Goal: Task Accomplishment & Management: Manage account settings

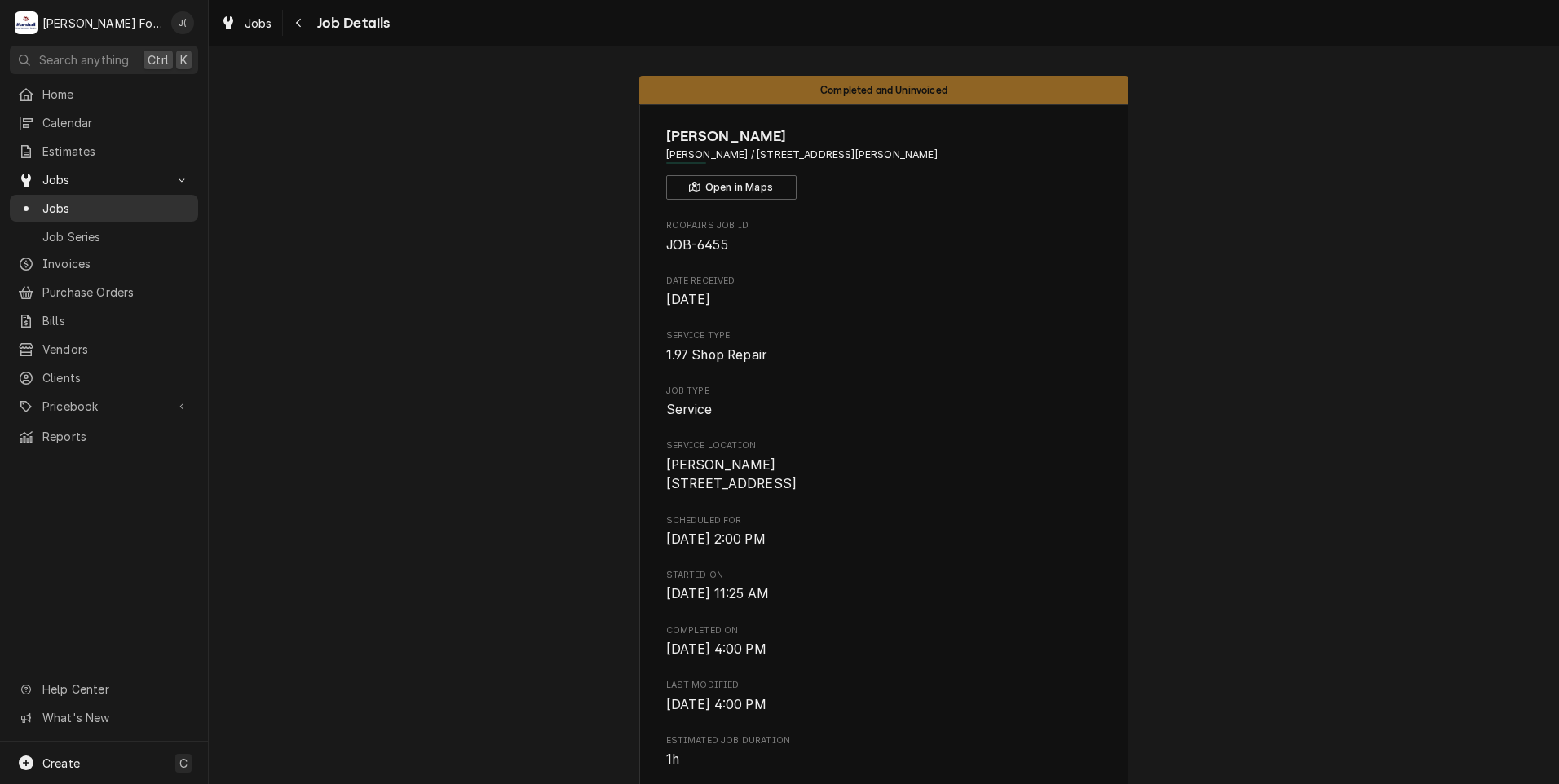
click at [95, 200] on span "Jobs" at bounding box center [116, 208] width 148 height 17
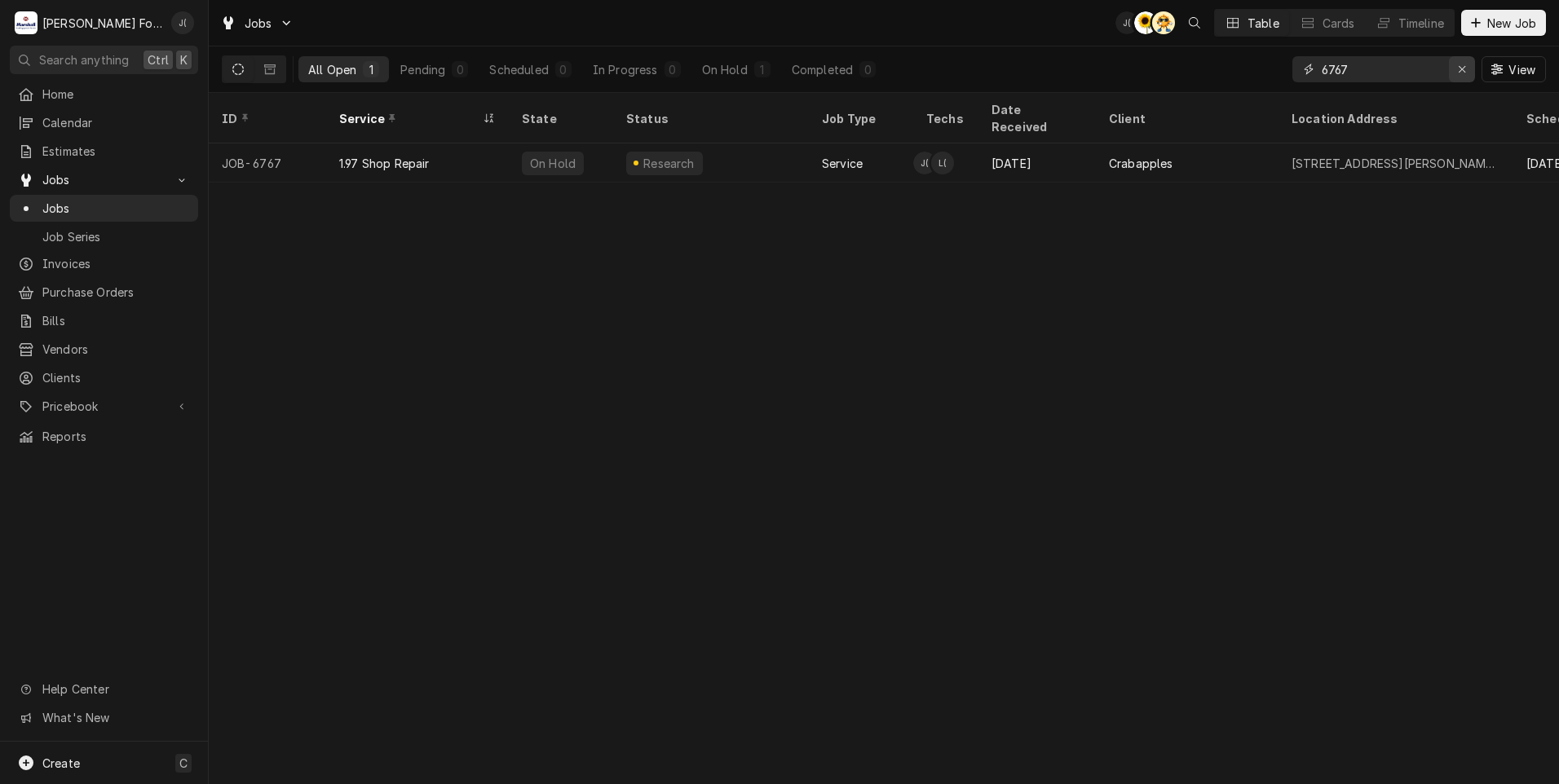
drag, startPoint x: 1465, startPoint y: 70, endPoint x: 1408, endPoint y: 74, distance: 57.1
click at [1465, 69] on icon "Erase input" at bounding box center [1463, 69] width 9 height 11
click at [1409, 74] on input "Dynamic Content Wrapper" at bounding box center [1398, 69] width 153 height 26
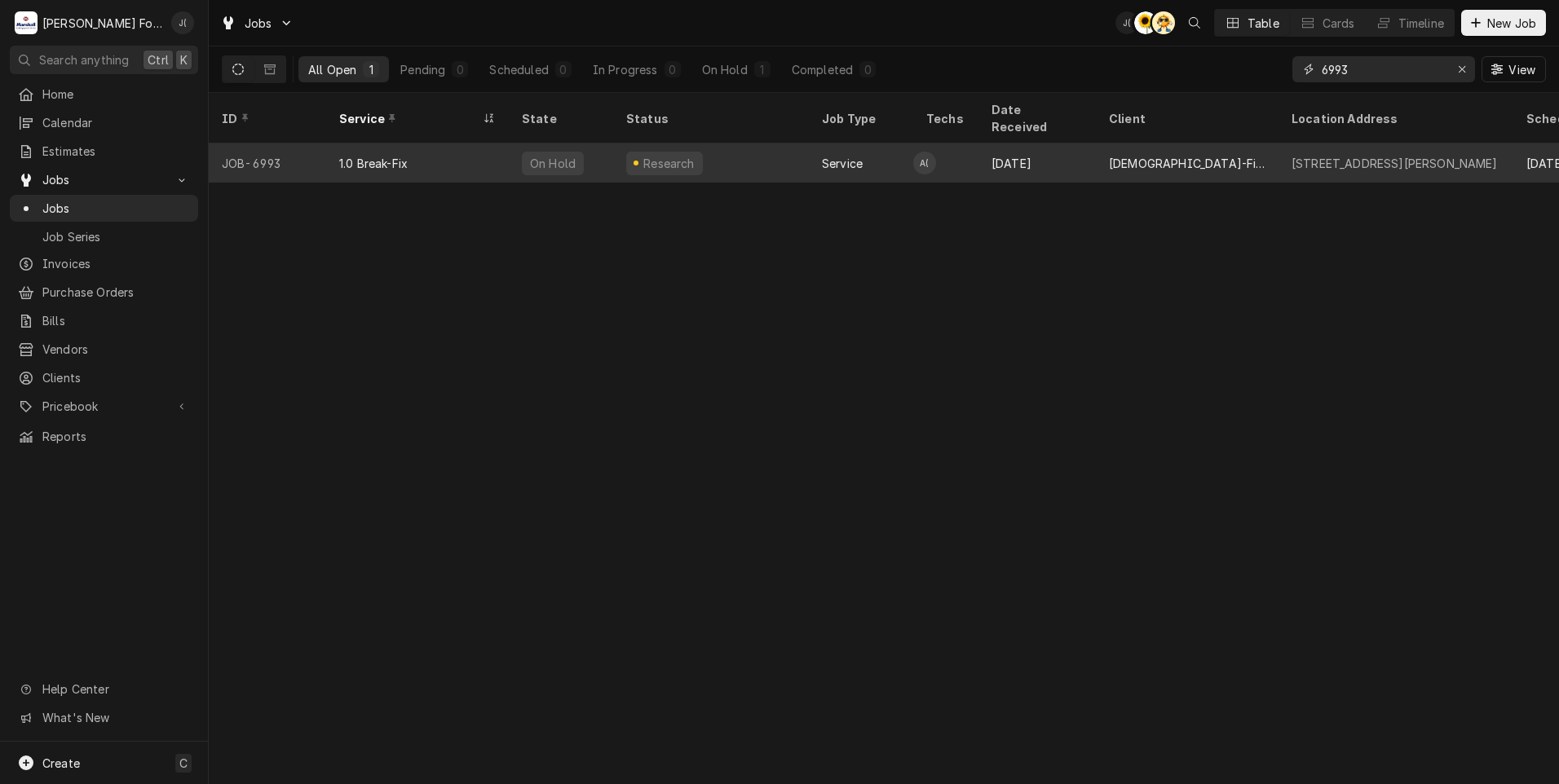
type input "6993"
click at [395, 155] on div "1.0 Break-Fix" at bounding box center [373, 164] width 68 height 17
